Goal: Task Accomplishment & Management: Manage account settings

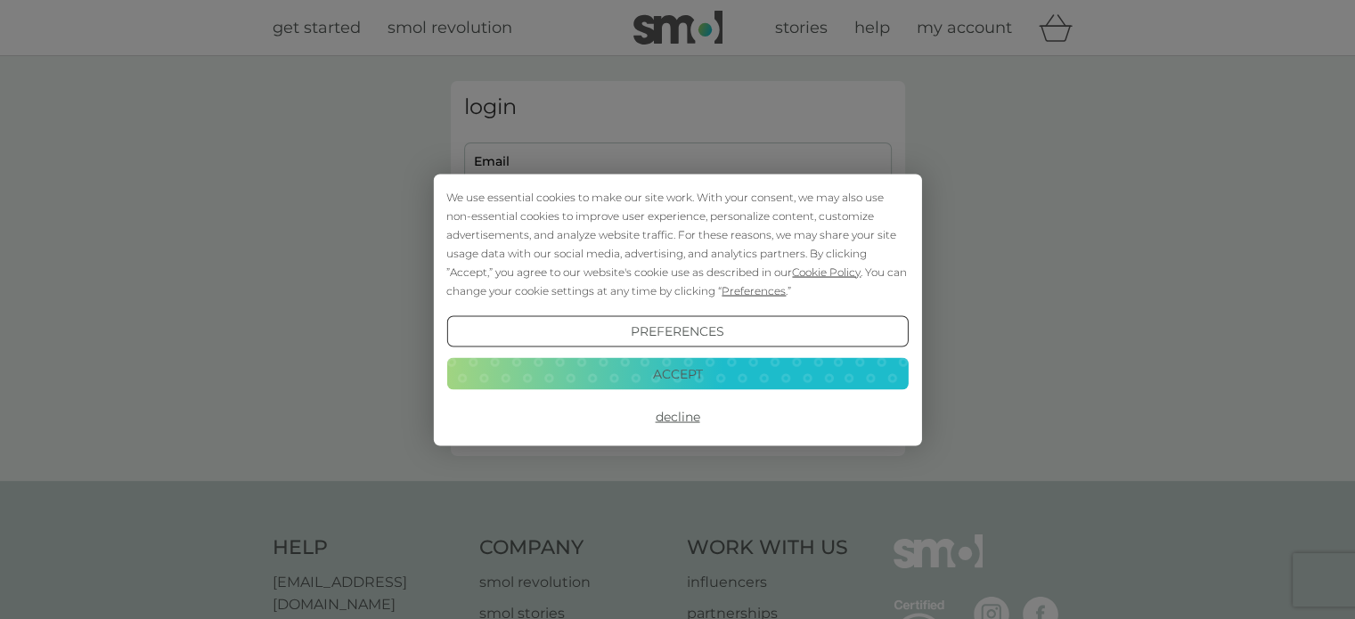
click at [698, 417] on button "Decline" at bounding box center [676, 417] width 461 height 32
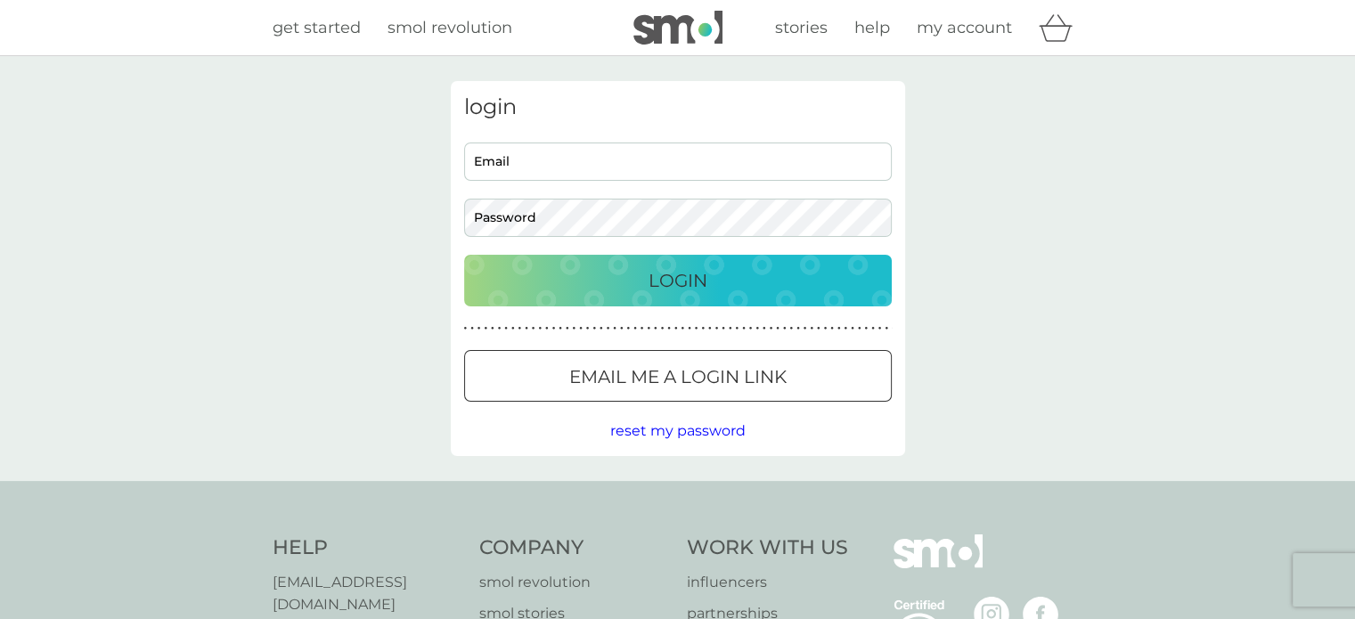
click at [544, 162] on input "Email" at bounding box center [678, 162] width 428 height 38
type input "mariasteenbergen@yahoo.co.uk"
click at [643, 376] on p "Email me a login link" at bounding box center [677, 377] width 217 height 29
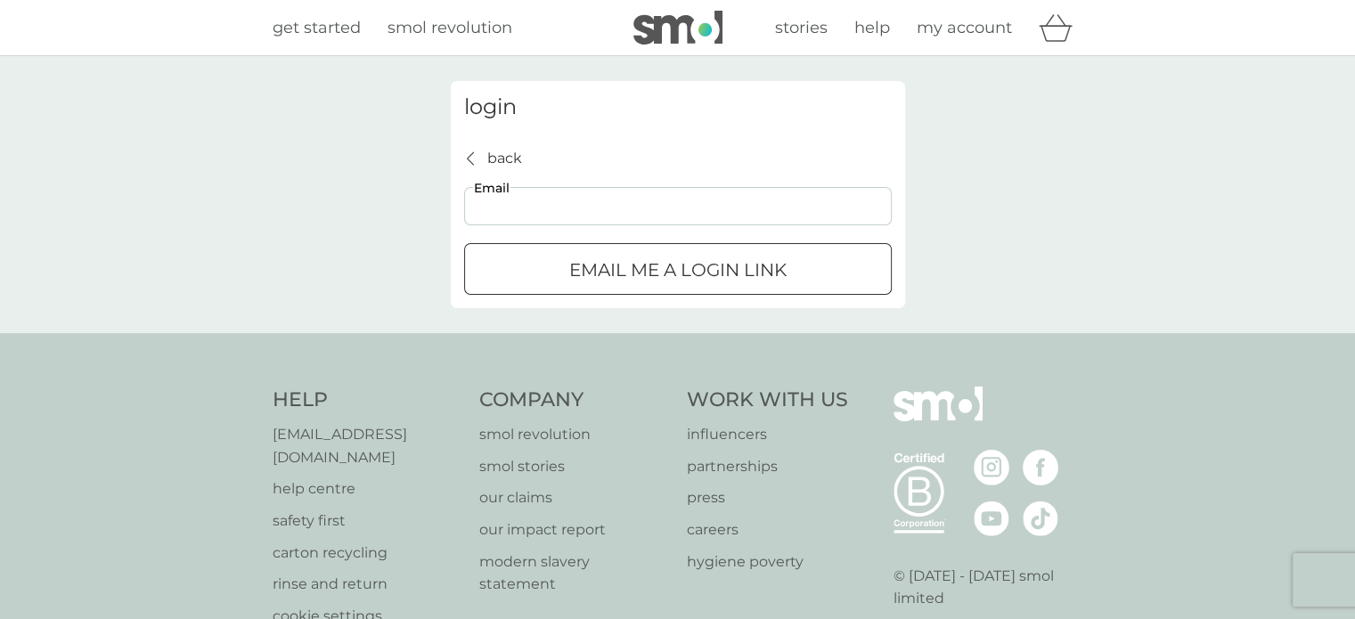
click at [547, 206] on input "Email" at bounding box center [678, 206] width 428 height 38
type input "mariasteenbergen@yahoo.co.uk"
click at [624, 268] on p "Email me a login link" at bounding box center [677, 270] width 217 height 29
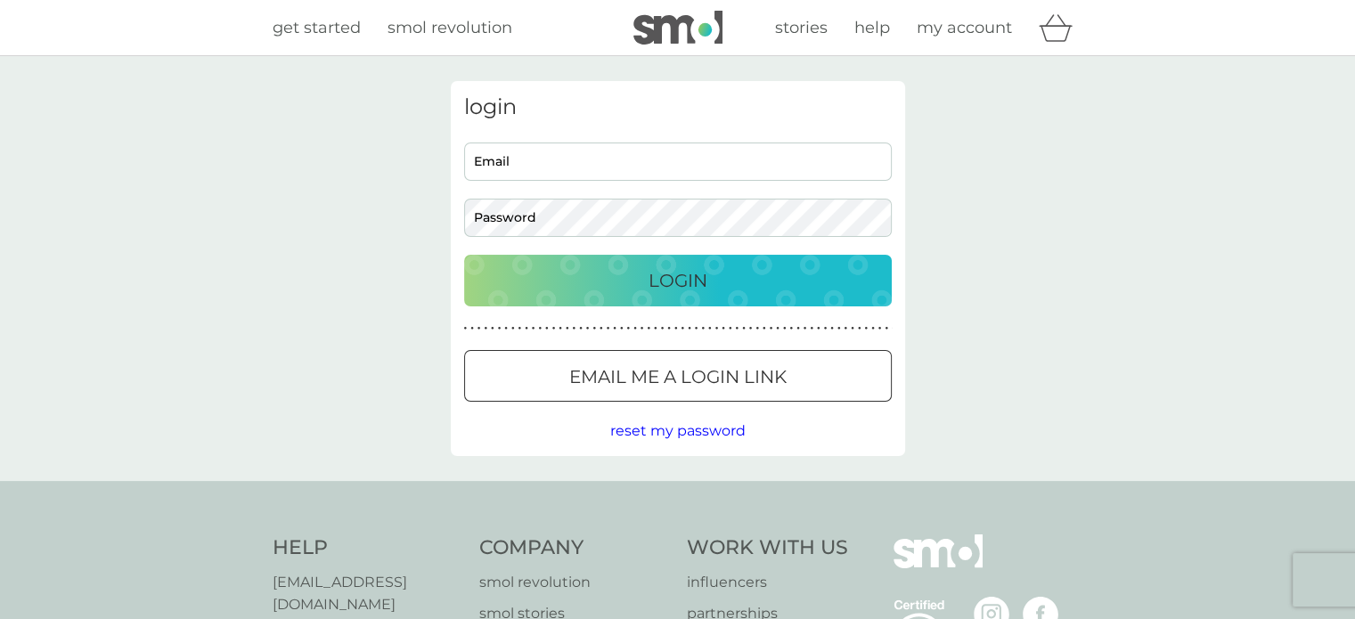
click at [550, 162] on input "Email" at bounding box center [678, 162] width 428 height 38
type input "mariasteenbergen@yahoo.co.uk"
click at [686, 290] on p "Login" at bounding box center [678, 280] width 59 height 29
click at [581, 156] on input "Email" at bounding box center [678, 162] width 428 height 38
type input "mariasteenbergen@yahoo.co.uk"
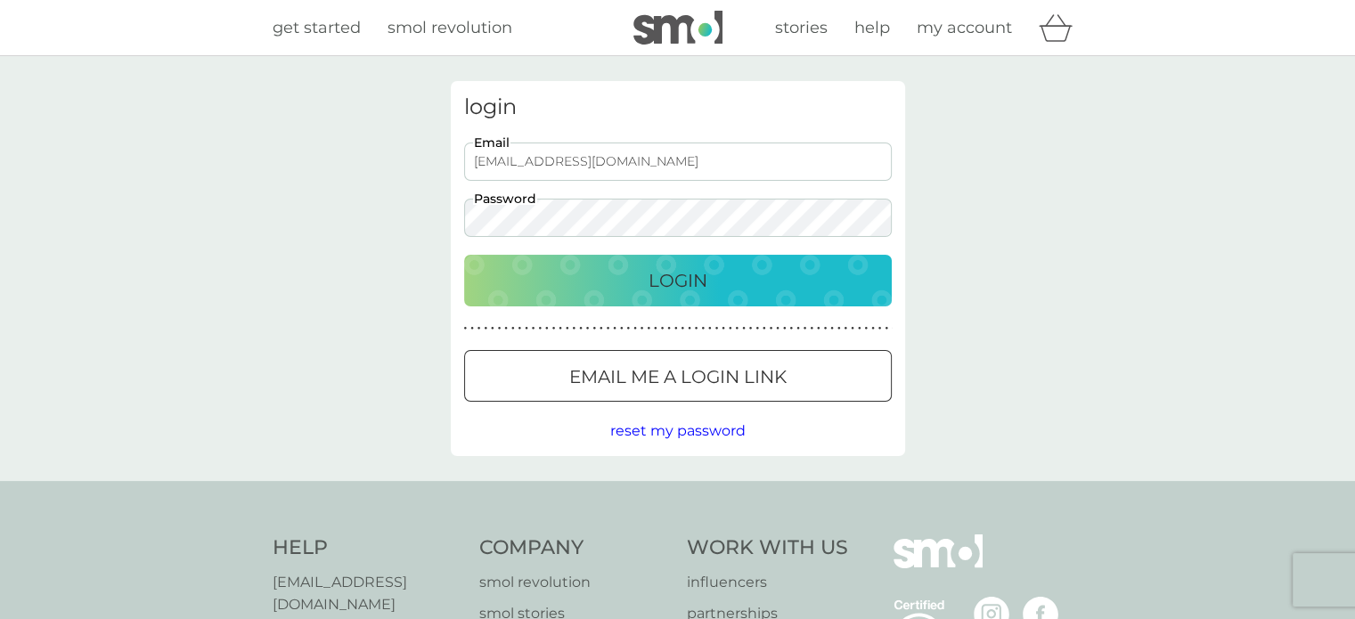
click at [605, 273] on div "Login" at bounding box center [678, 280] width 392 height 29
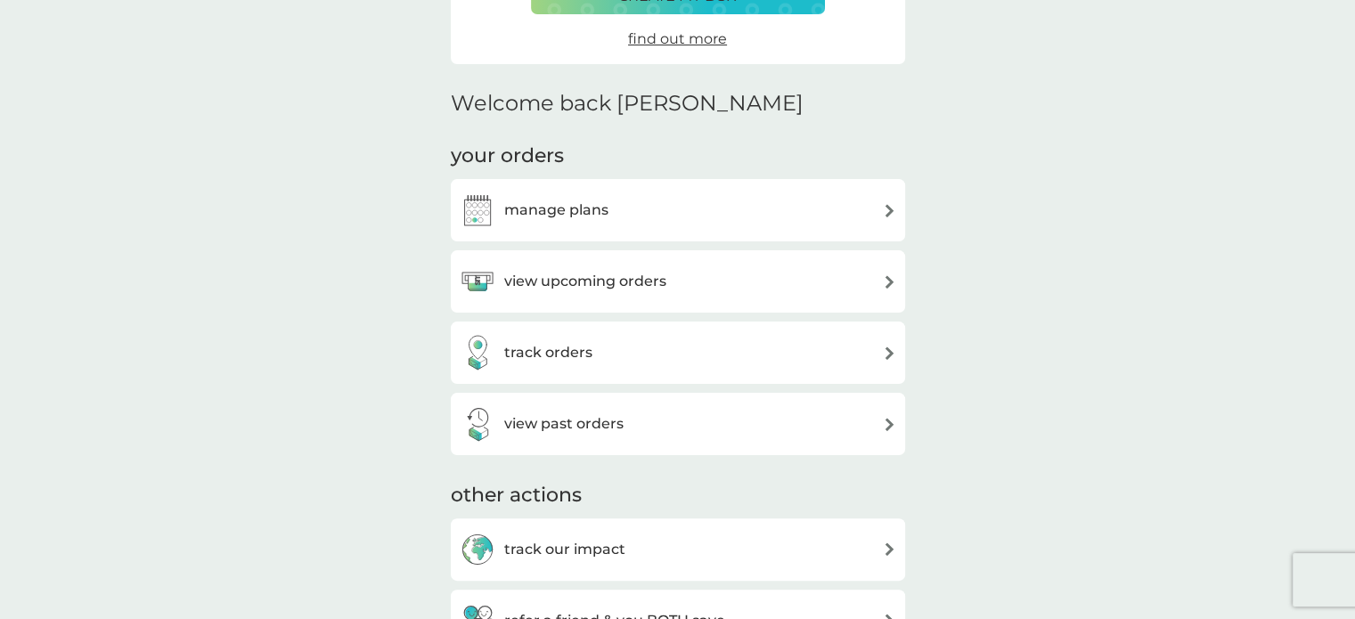
scroll to position [370, 0]
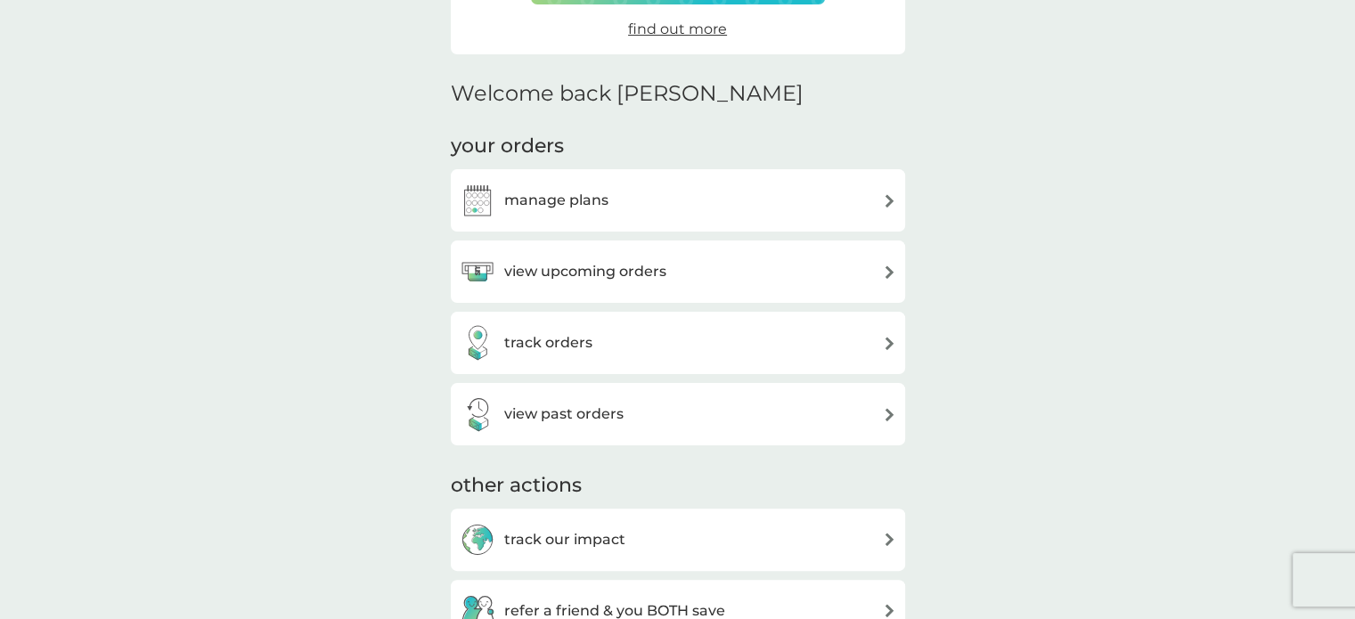
click at [695, 269] on div "view upcoming orders" at bounding box center [678, 272] width 437 height 36
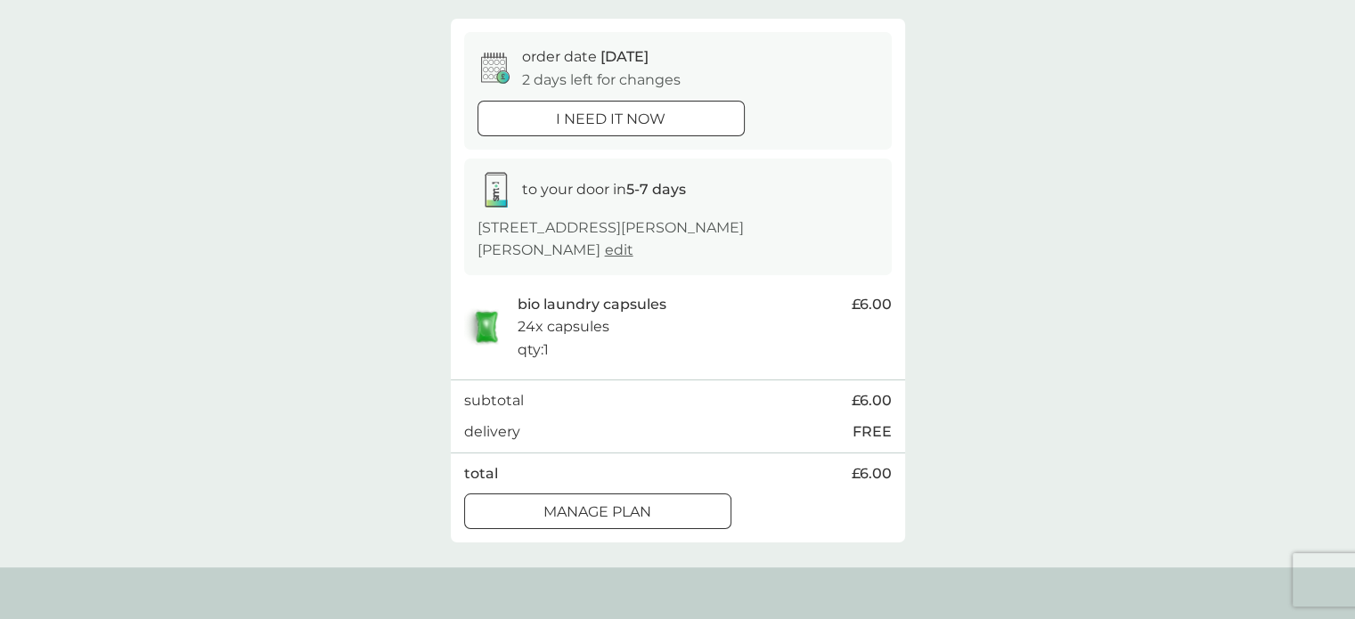
scroll to position [198, 0]
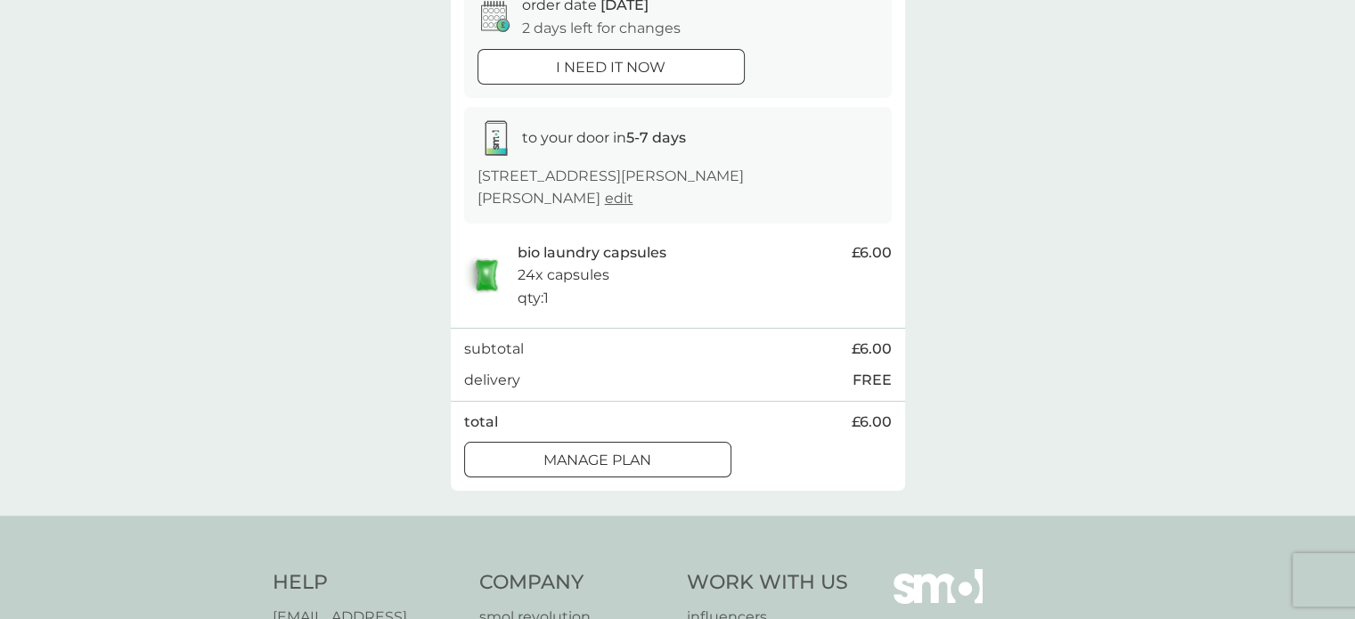
click at [688, 456] on div "Manage plan" at bounding box center [597, 460] width 265 height 23
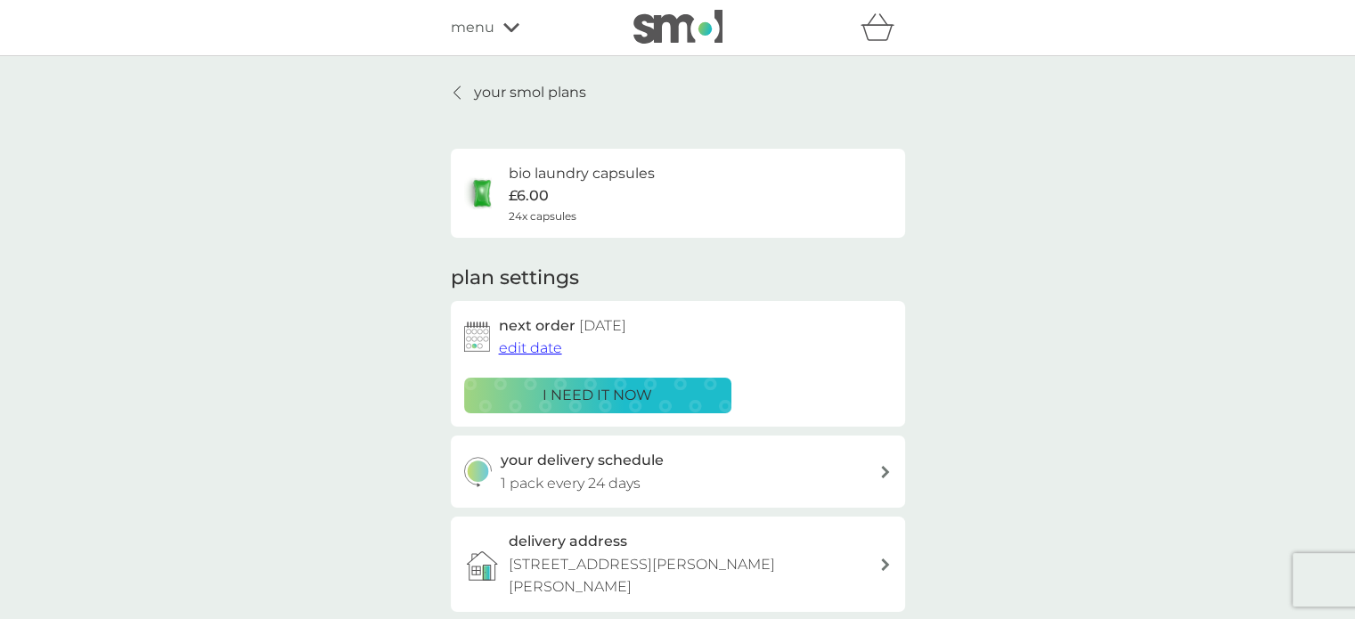
click at [524, 351] on span "edit date" at bounding box center [530, 347] width 63 height 17
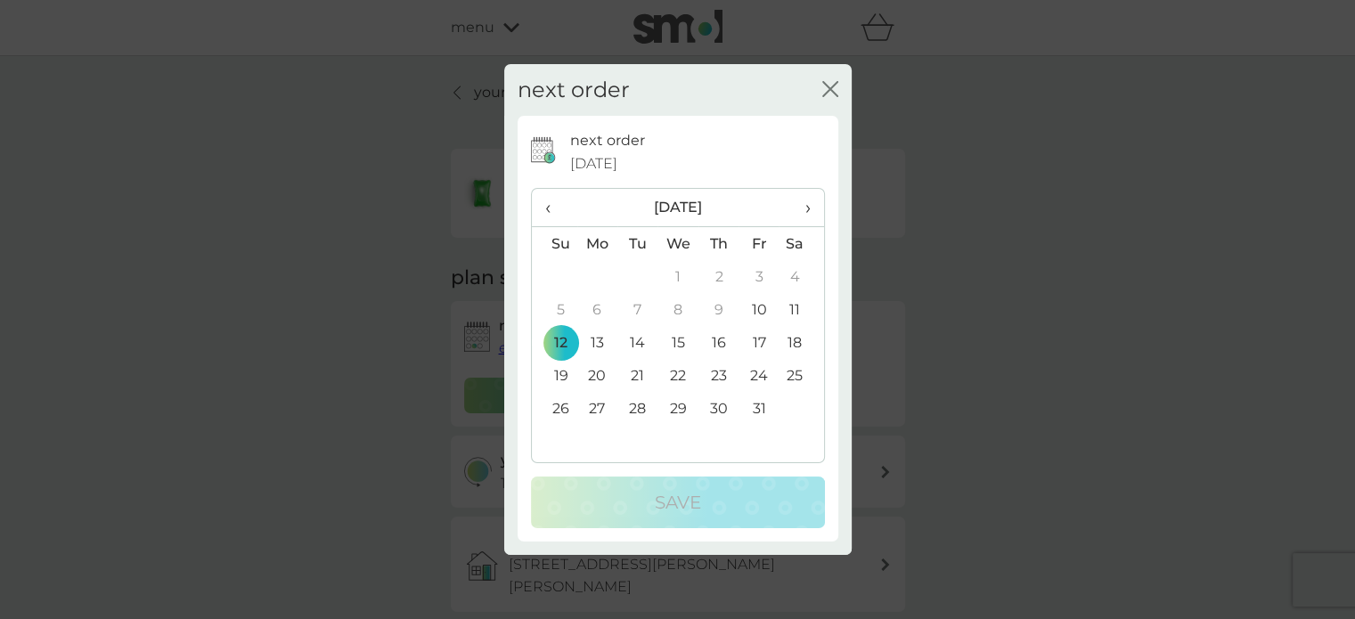
click at [805, 210] on span "›" at bounding box center [801, 207] width 18 height 37
click at [681, 345] on td "12" at bounding box center [677, 342] width 41 height 33
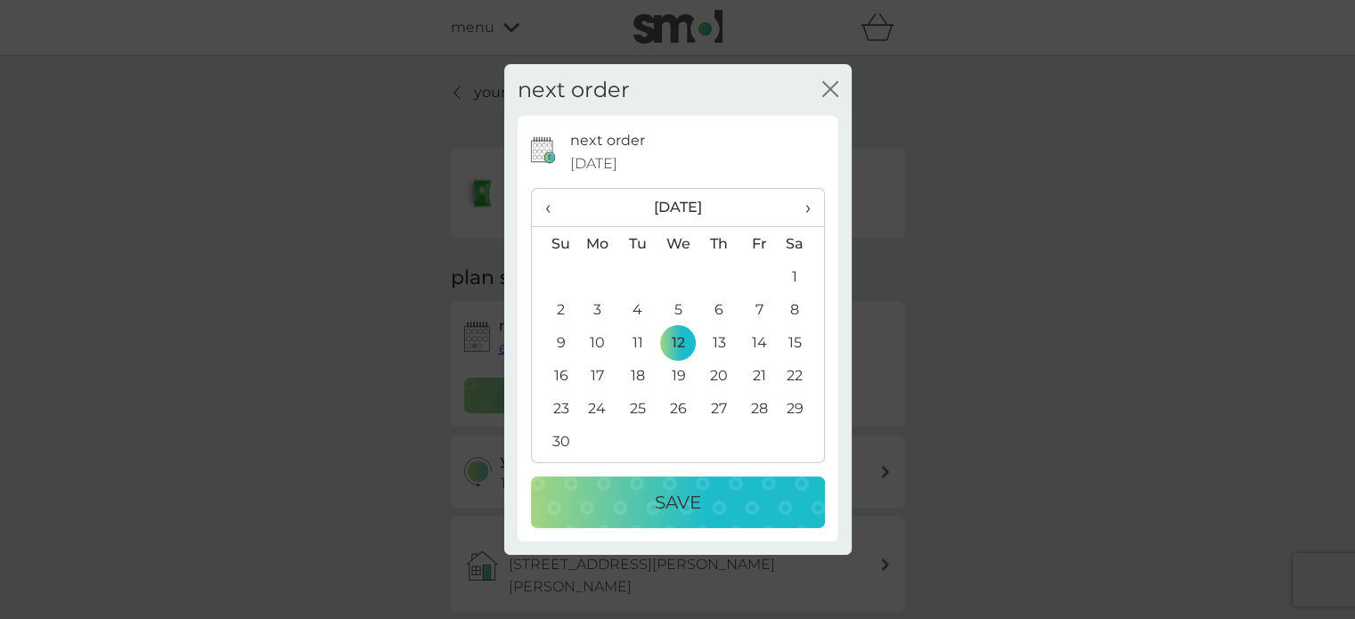
click at [702, 496] on div "Save" at bounding box center [678, 502] width 258 height 29
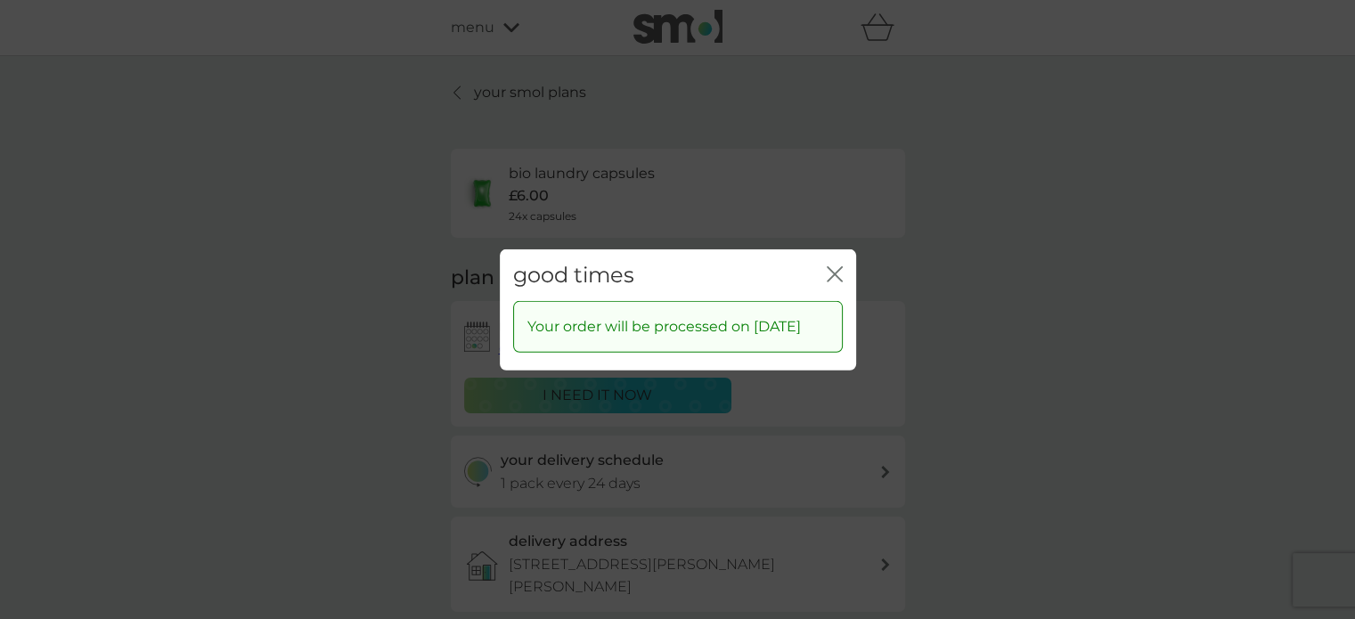
click at [835, 265] on icon "close" at bounding box center [835, 273] width 16 height 16
